Goal: Information Seeking & Learning: Find specific fact

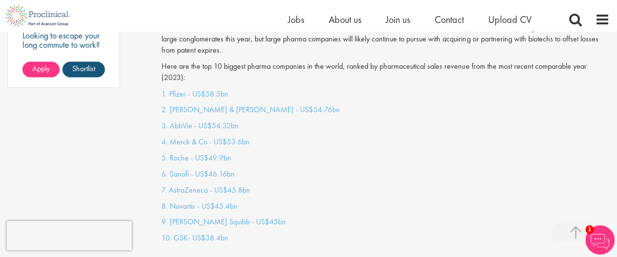
scroll to position [842, 0]
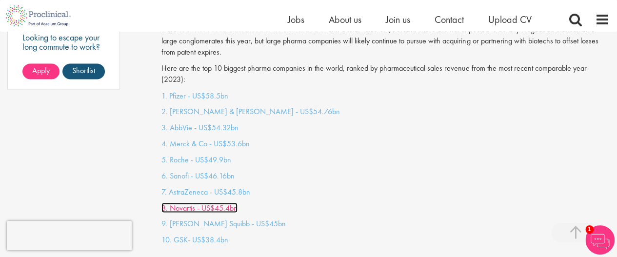
click at [215, 203] on link "8. Novartis - US$45.4bn" at bounding box center [200, 208] width 76 height 10
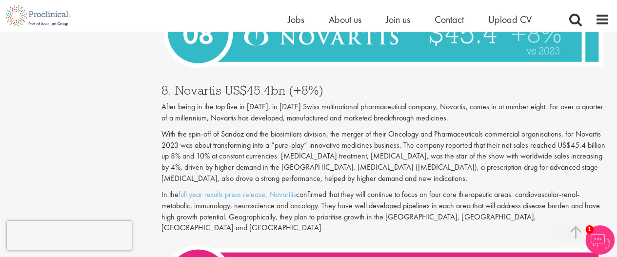
scroll to position [1607, 0]
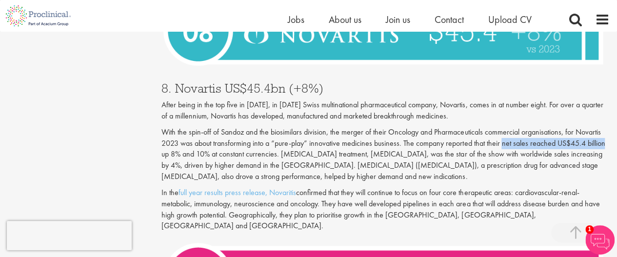
drag, startPoint x: 501, startPoint y: 132, endPoint x: 606, endPoint y: 132, distance: 104.9
click at [606, 132] on p "With the spin-off of Sandoz and the biosimilars division, the merger of their O…" at bounding box center [386, 155] width 448 height 56
drag, startPoint x: 605, startPoint y: 133, endPoint x: 502, endPoint y: 132, distance: 103.0
click at [502, 132] on p "With the spin-off of Sandoz and the biosimilars division, the merger of their O…" at bounding box center [386, 155] width 448 height 56
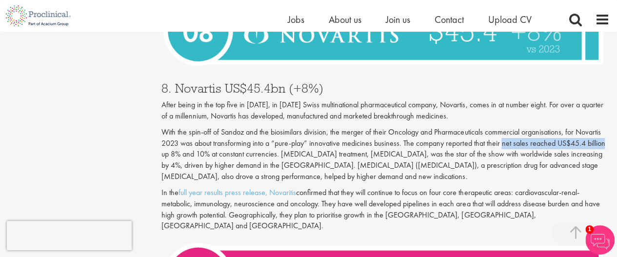
copy p "net sales reached US$45.4 billion"
click at [271, 100] on p "After being in the top five in [DATE], in [DATE] Swiss multinational pharmaceut…" at bounding box center [386, 111] width 448 height 22
click at [537, 22] on ul "Home Jobs About us Join us Contact Upload CV" at bounding box center [422, 19] width 268 height 15
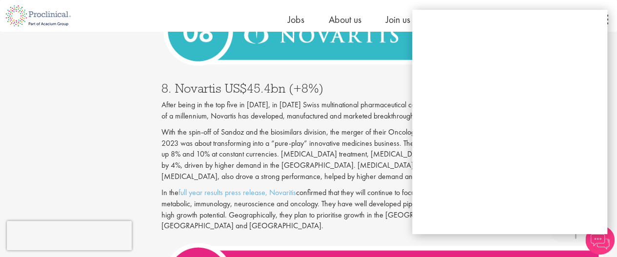
click at [344, 113] on div "8. Novartis US$45.4bn (+8%) After being in the top five in [DATE], in [DATE] Sw…" at bounding box center [385, 154] width 463 height 165
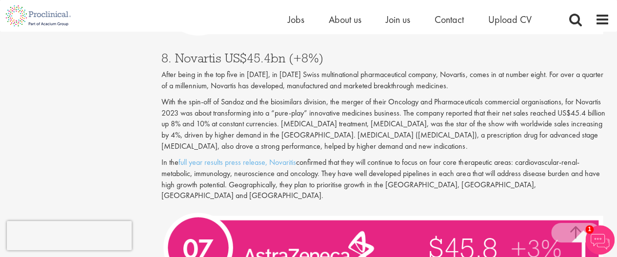
scroll to position [1642, 0]
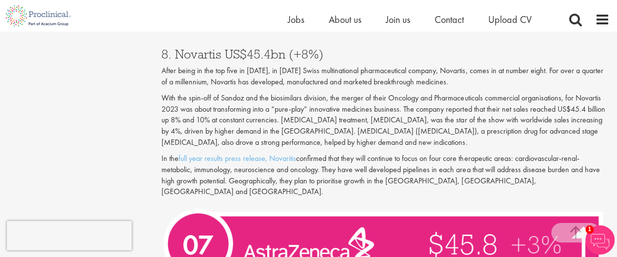
click at [416, 156] on p "In the full year results press release, Novaritis confirmed that they will cont…" at bounding box center [386, 175] width 448 height 44
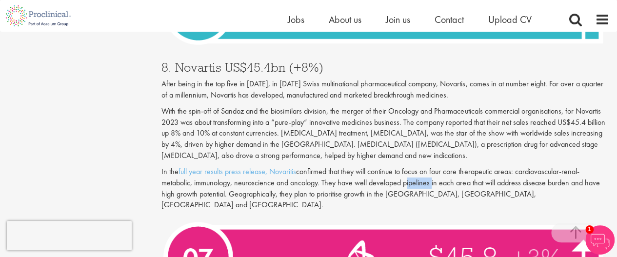
scroll to position [1605, 0]
